Goal: Download file/media

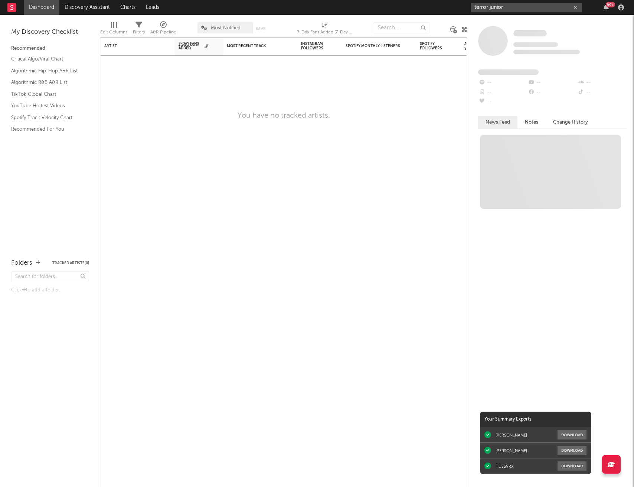
click at [495, 7] on input "terror junior" at bounding box center [526, 7] width 111 height 9
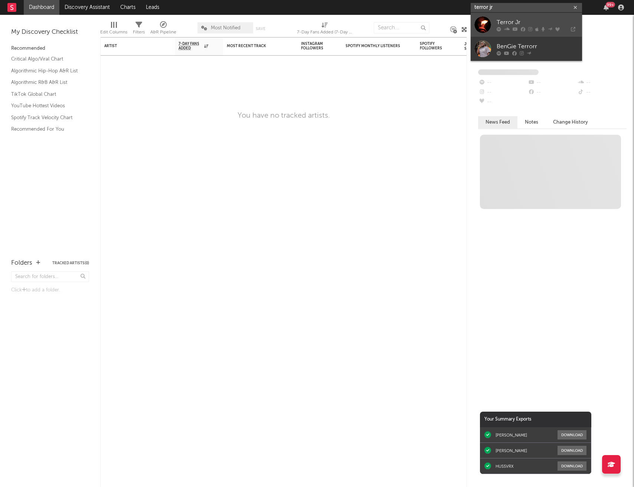
type input "terror jr"
click at [510, 22] on div "Terror Jr" at bounding box center [538, 22] width 82 height 9
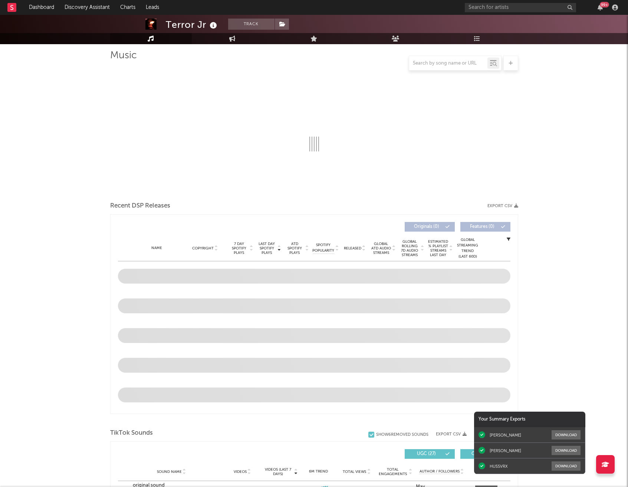
select select "6m"
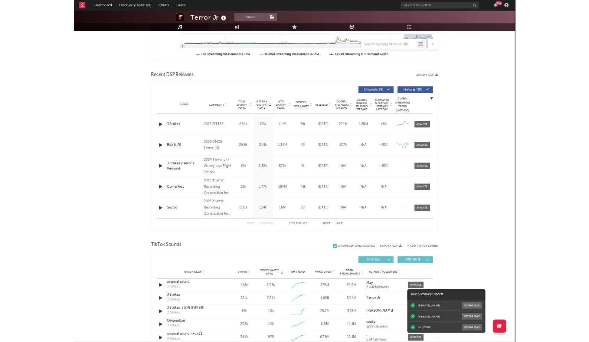
scroll to position [179, 0]
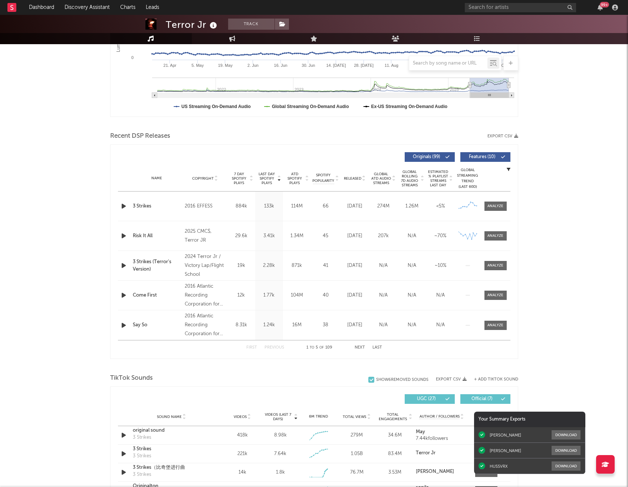
click at [517, 137] on icon "button" at bounding box center [516, 136] width 4 height 4
click at [363, 126] on div at bounding box center [314, 124] width 408 height 11
